Goal: Task Accomplishment & Management: Manage account settings

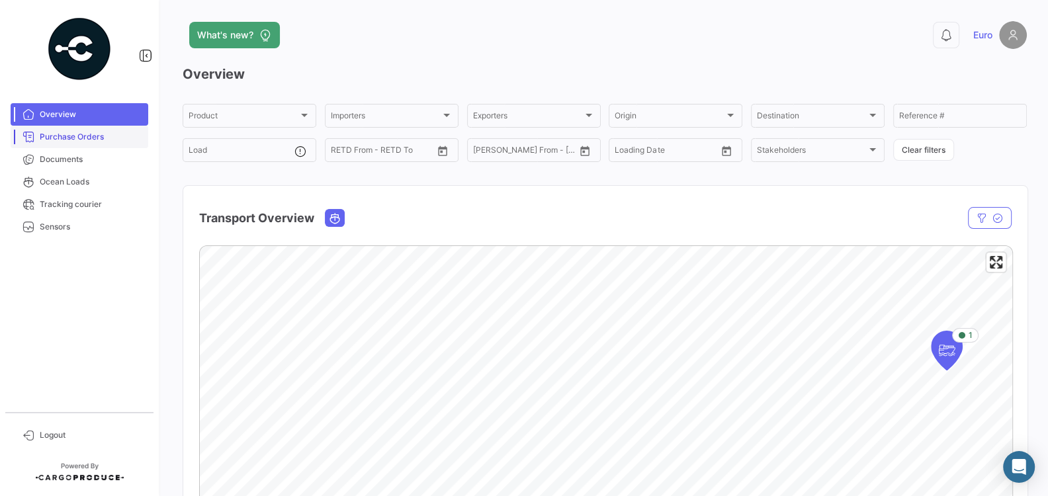
click at [111, 142] on span "Purchase Orders" at bounding box center [91, 137] width 103 height 12
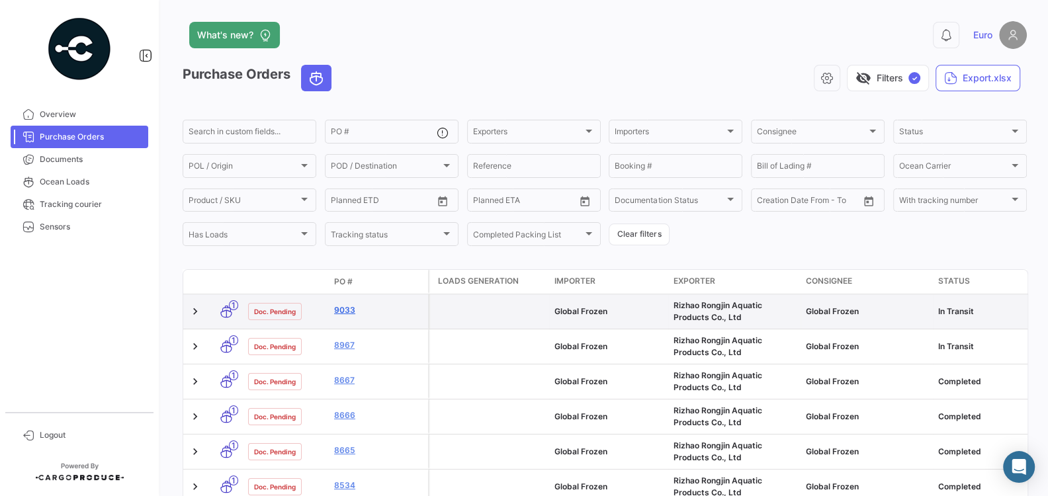
click at [344, 311] on link "9033" at bounding box center [378, 310] width 89 height 12
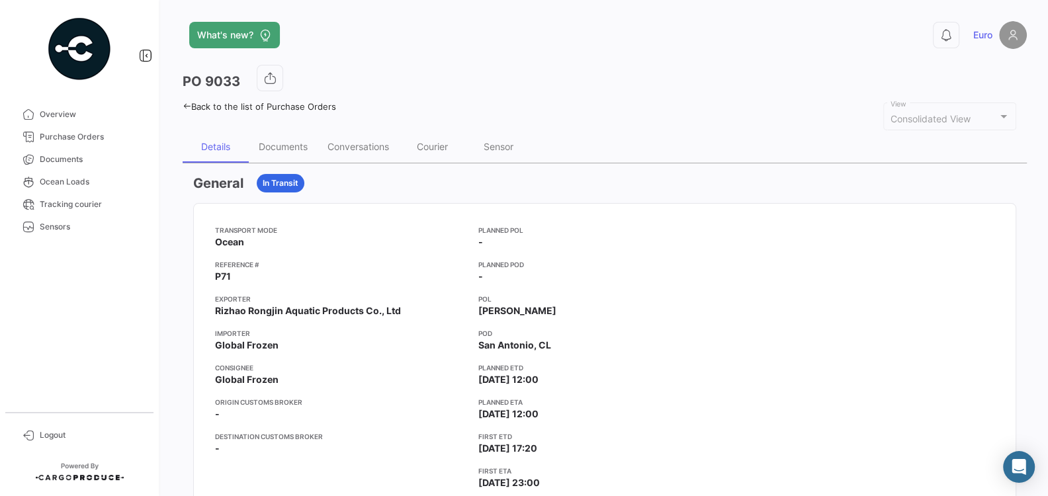
click at [414, 309] on app-card-info-value "Rizhao Rongjin Aquatic Products Co., Ltd" at bounding box center [341, 310] width 253 height 13
click at [276, 141] on div "Documents" at bounding box center [283, 146] width 49 height 11
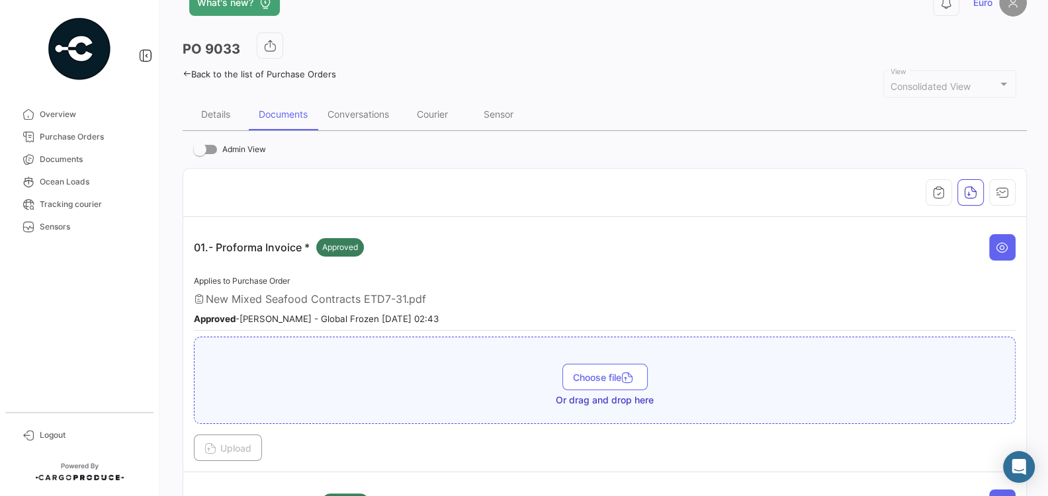
scroll to position [2, 0]
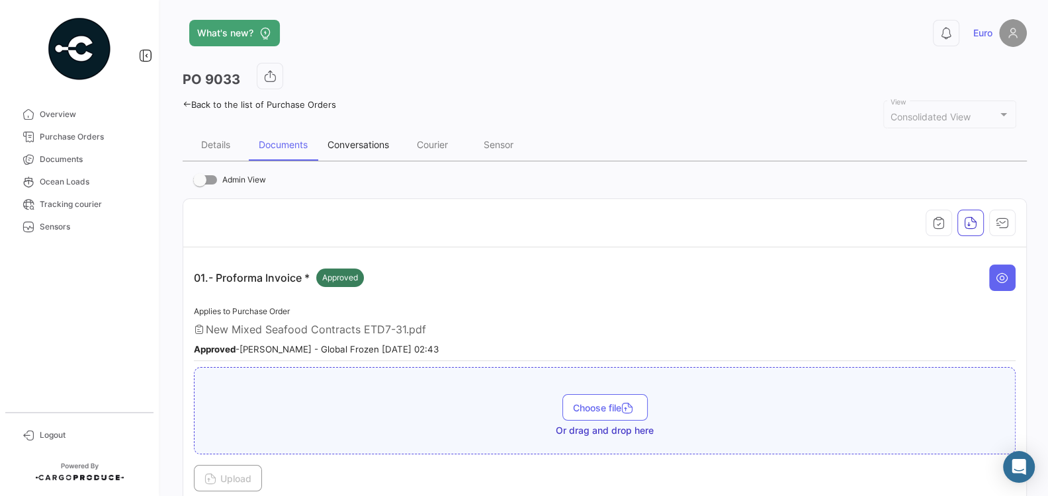
click at [347, 153] on div "Conversations" at bounding box center [358, 145] width 81 height 32
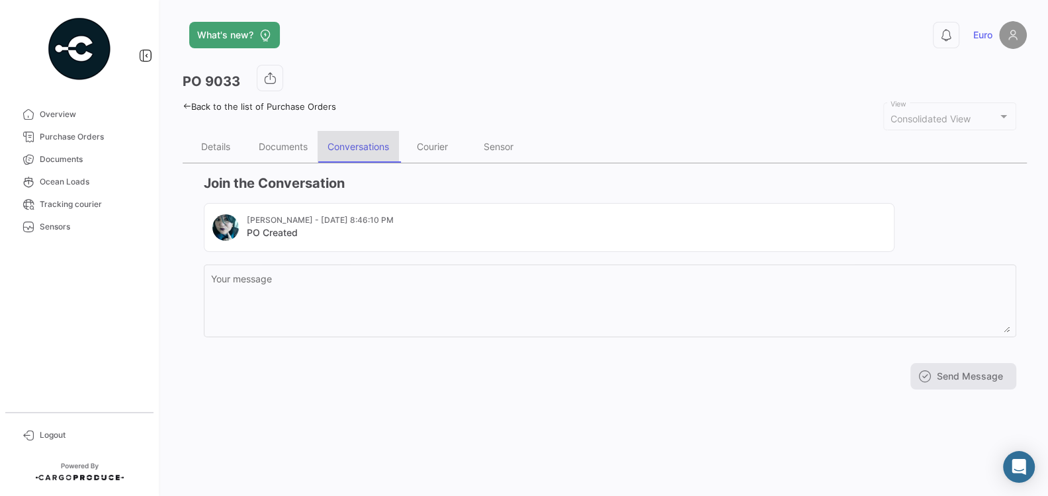
scroll to position [0, 0]
click at [290, 153] on div "Documents" at bounding box center [283, 147] width 69 height 32
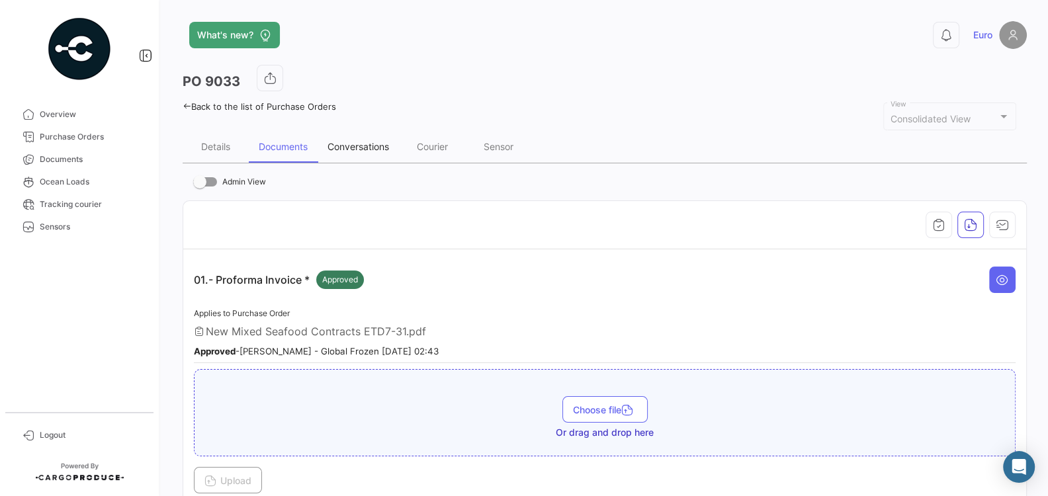
click at [353, 143] on div "Conversations" at bounding box center [358, 146] width 62 height 11
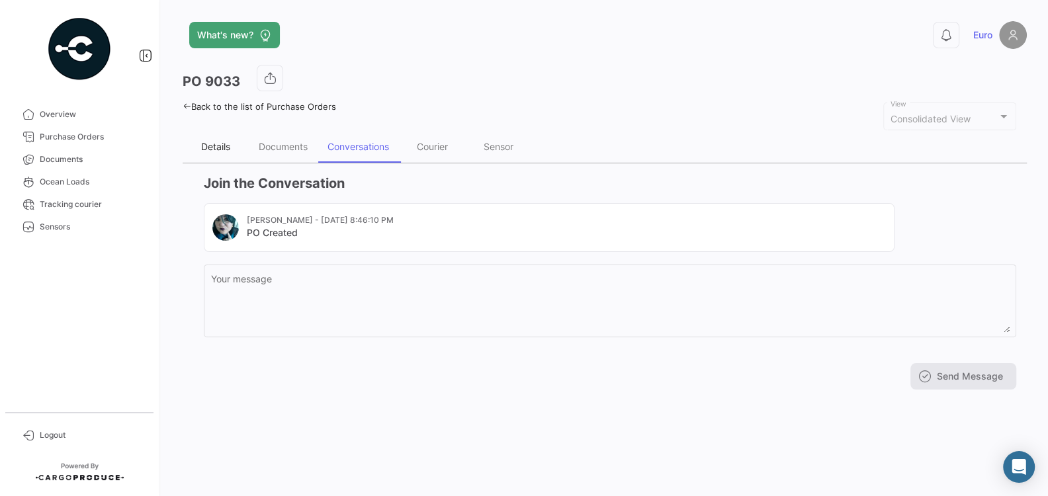
click at [214, 144] on div "Details" at bounding box center [215, 146] width 29 height 11
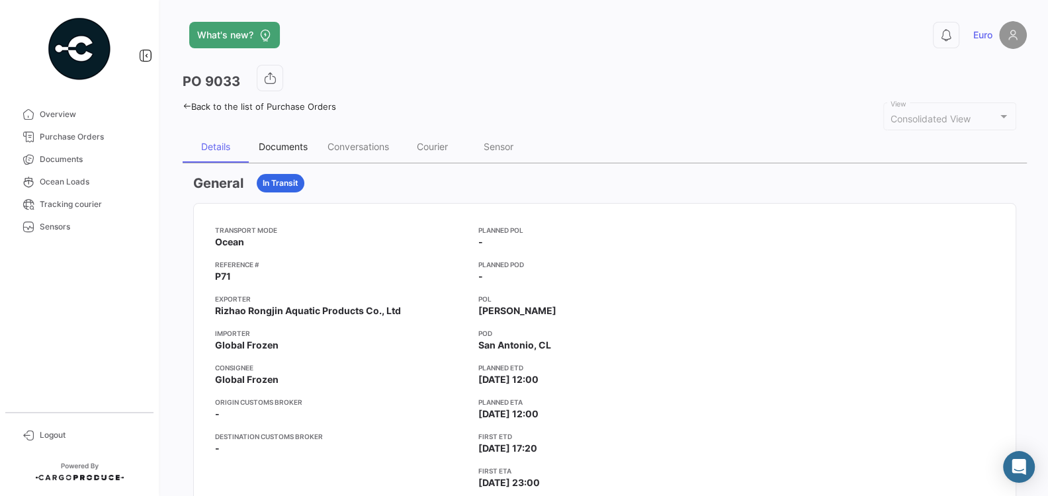
click at [292, 149] on div "Documents" at bounding box center [283, 146] width 49 height 11
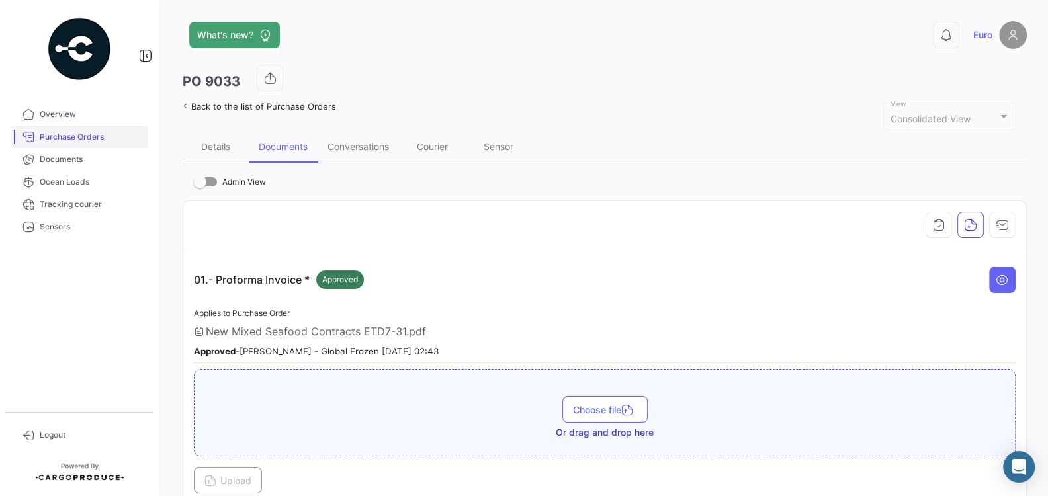
click at [65, 144] on link "Purchase Orders" at bounding box center [80, 137] width 138 height 22
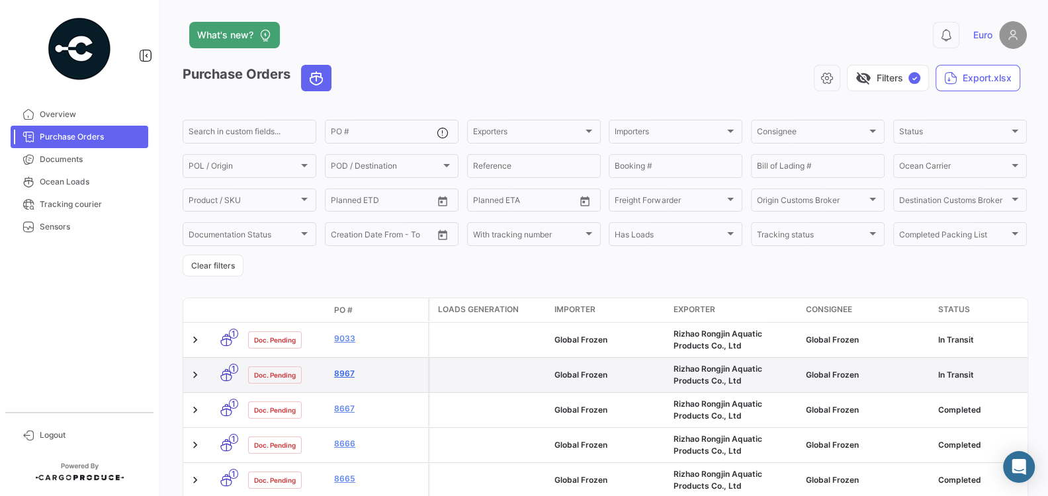
click at [342, 375] on link "8967" at bounding box center [378, 374] width 89 height 12
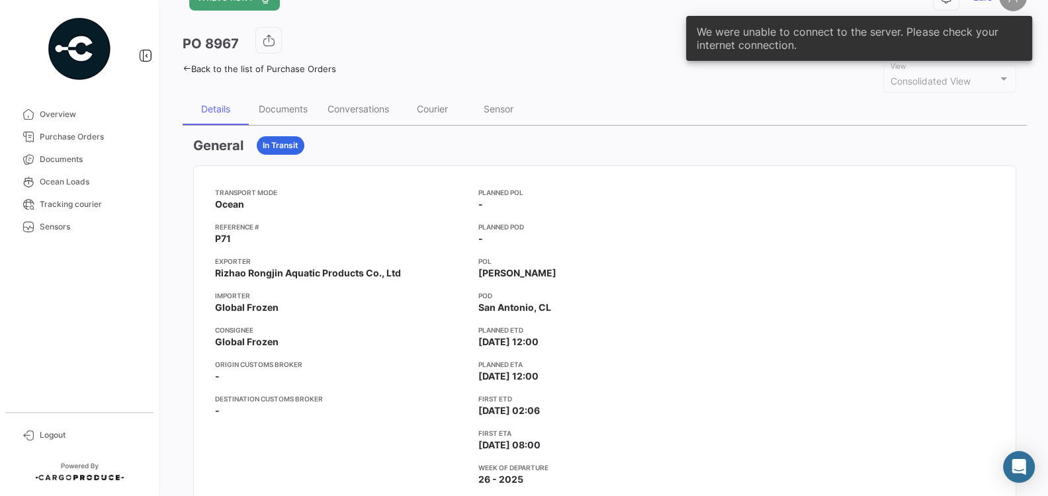
scroll to position [2, 0]
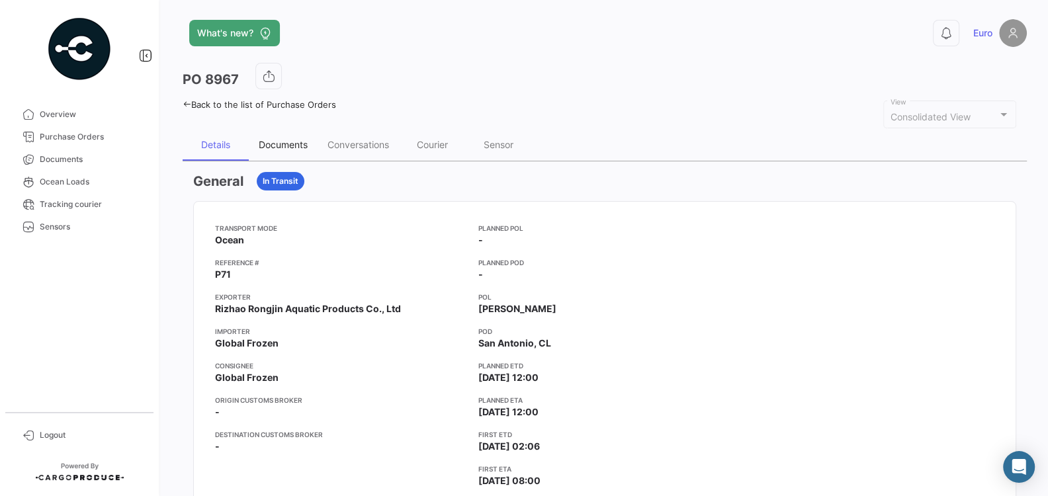
click at [288, 145] on div "Documents" at bounding box center [283, 144] width 49 height 11
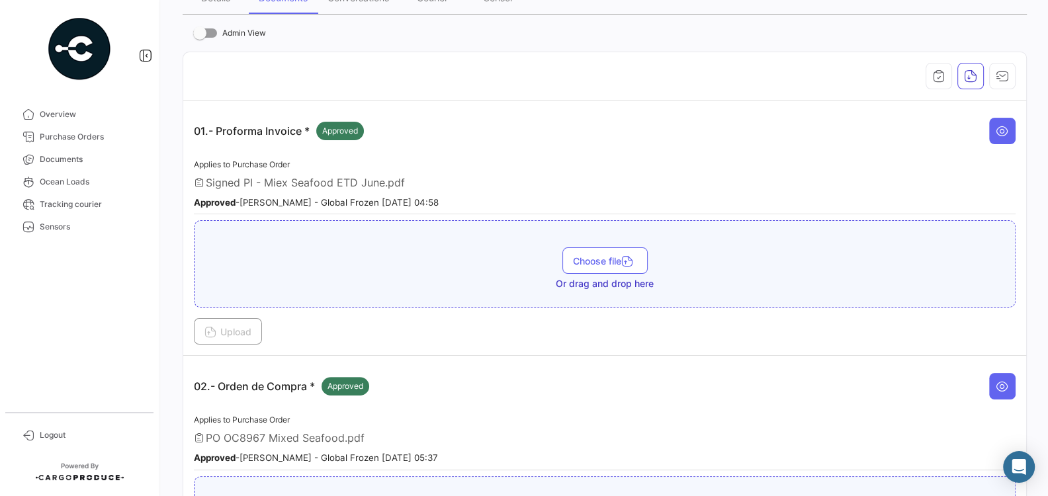
scroll to position [0, 0]
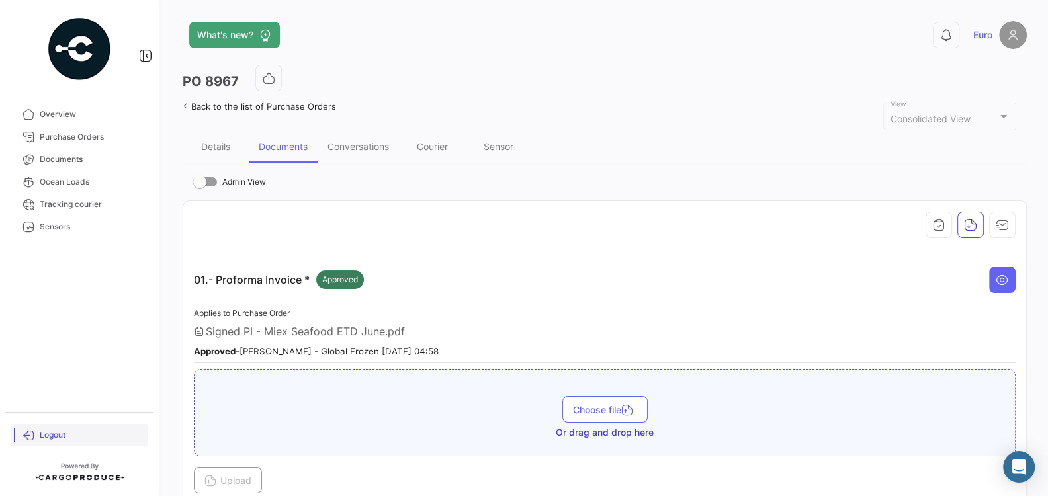
click at [59, 431] on span "Logout" at bounding box center [91, 435] width 103 height 12
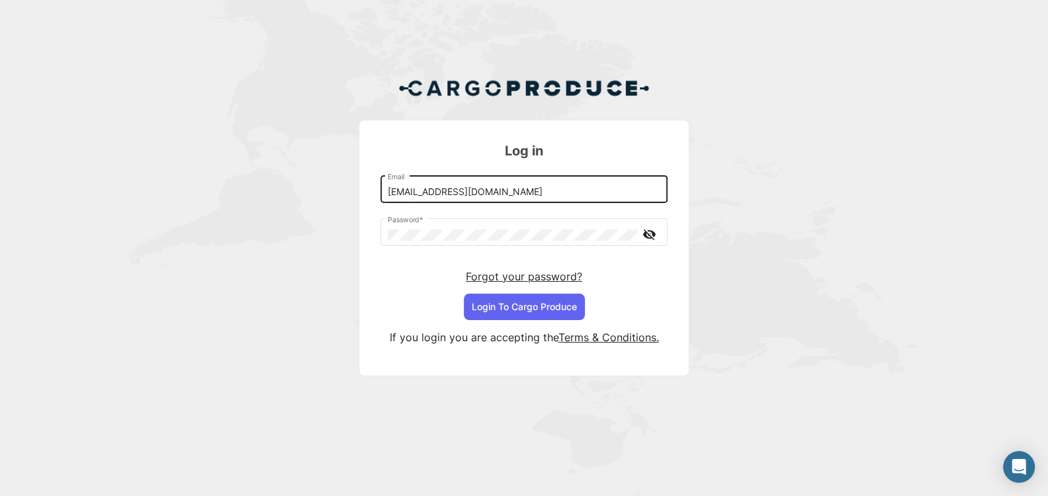
click at [623, 193] on input "[EMAIL_ADDRESS][DOMAIN_NAME]" at bounding box center [524, 192] width 273 height 11
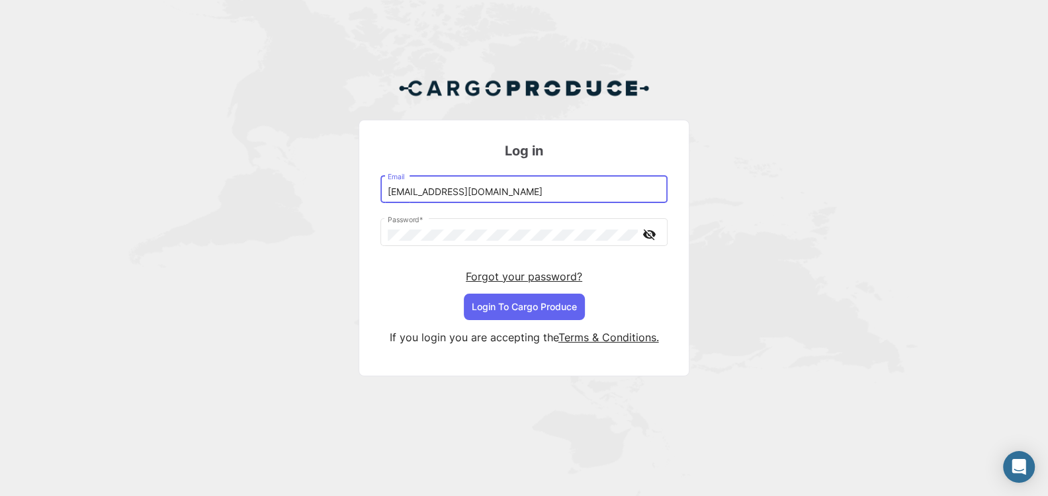
type input "[EMAIL_ADDRESS][DOMAIN_NAME]"
click at [518, 312] on button "Login To Cargo Produce" at bounding box center [524, 307] width 121 height 26
